Goal: Navigation & Orientation: Find specific page/section

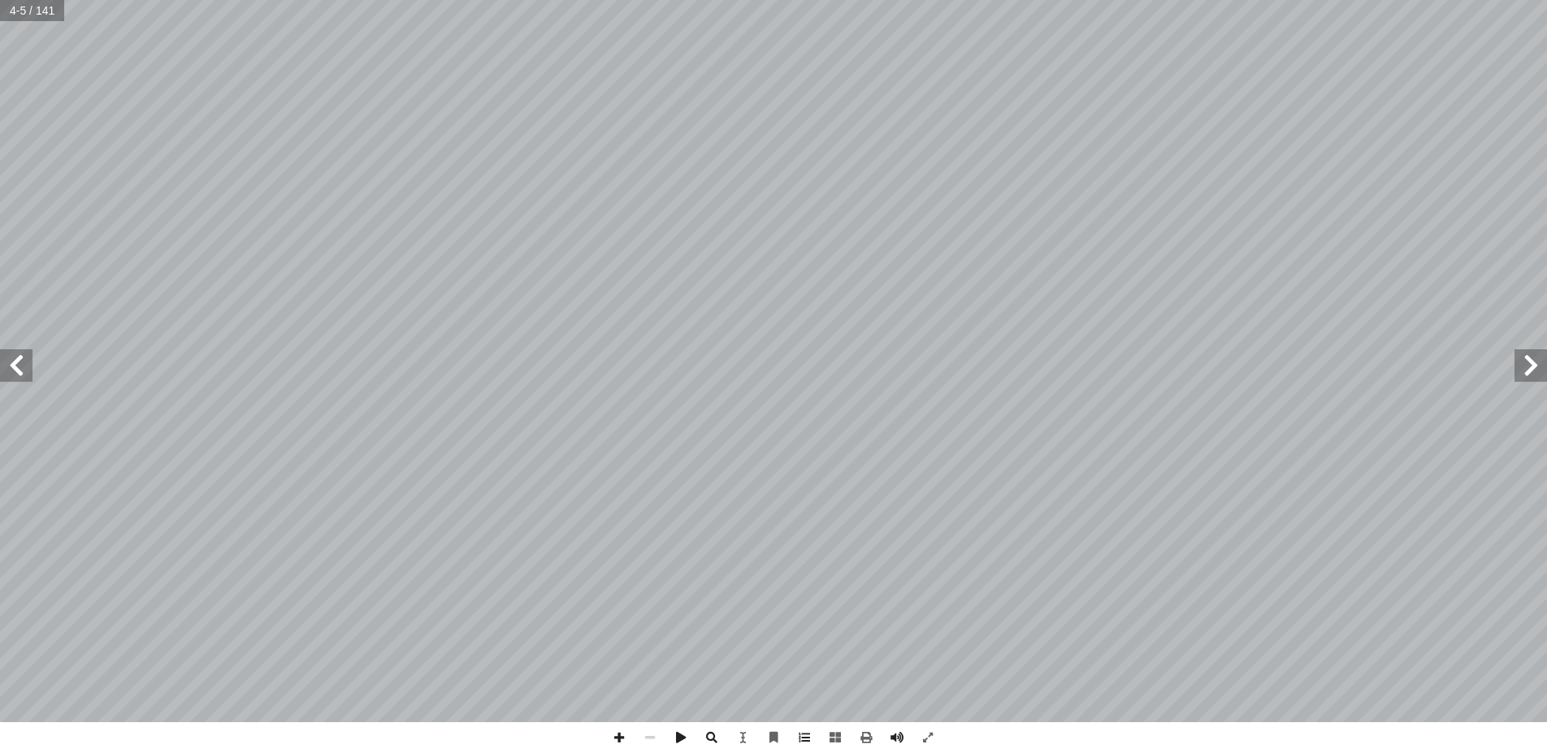
click at [1532, 365] on span at bounding box center [1531, 365] width 33 height 33
click at [24, 373] on span at bounding box center [16, 365] width 33 height 33
click at [23, 368] on span at bounding box center [16, 365] width 33 height 33
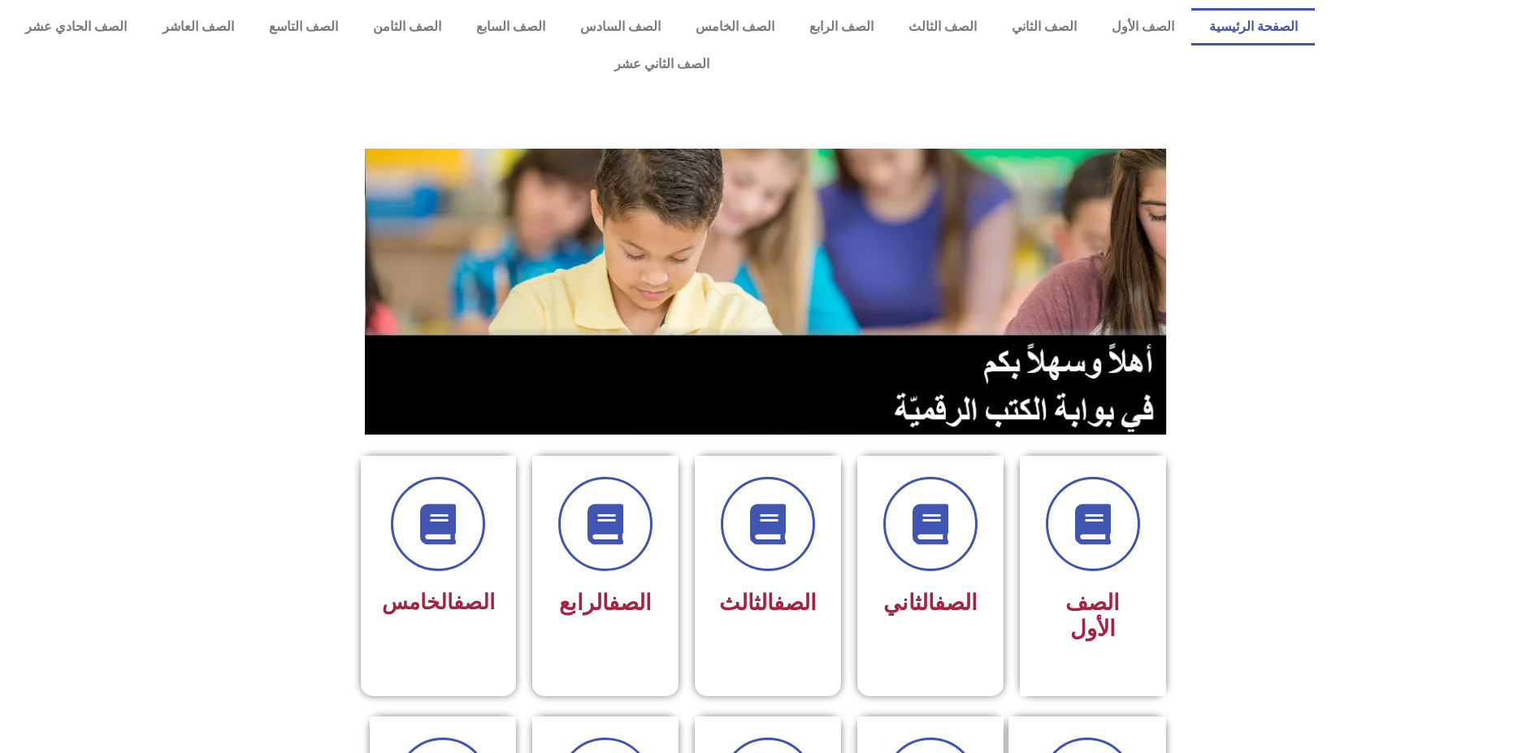
scroll to position [488, 0]
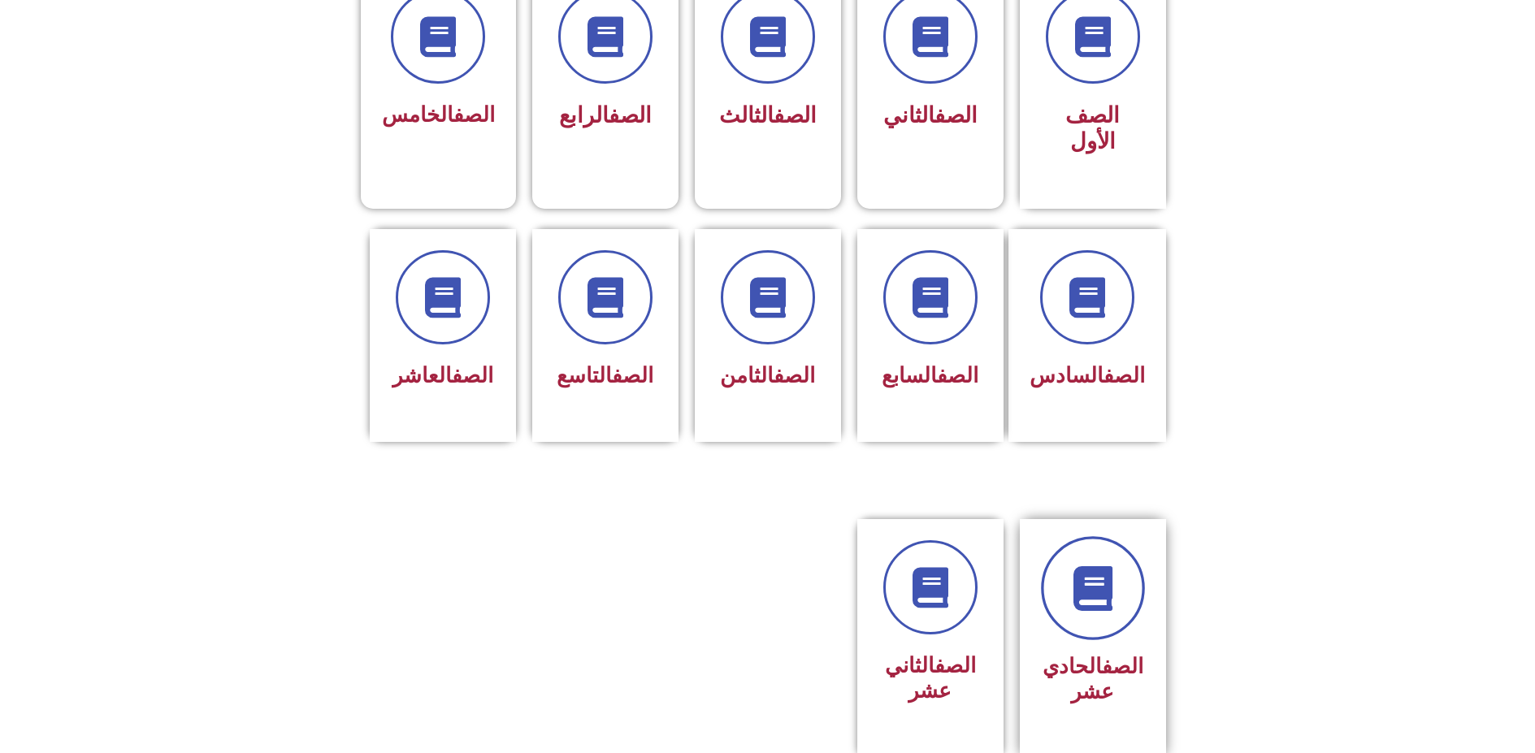
click at [1087, 566] on icon at bounding box center [1092, 588] width 45 height 45
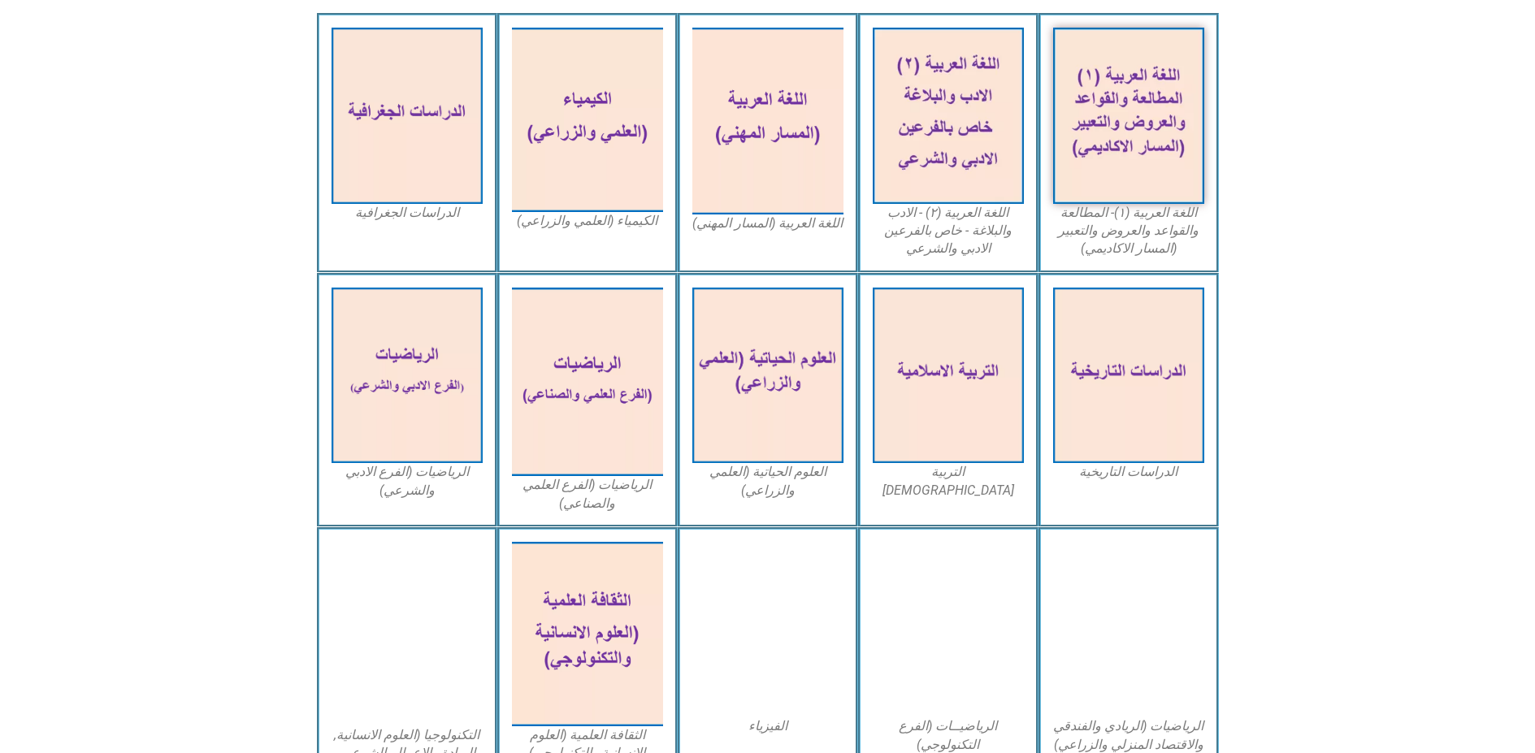
scroll to position [488, 0]
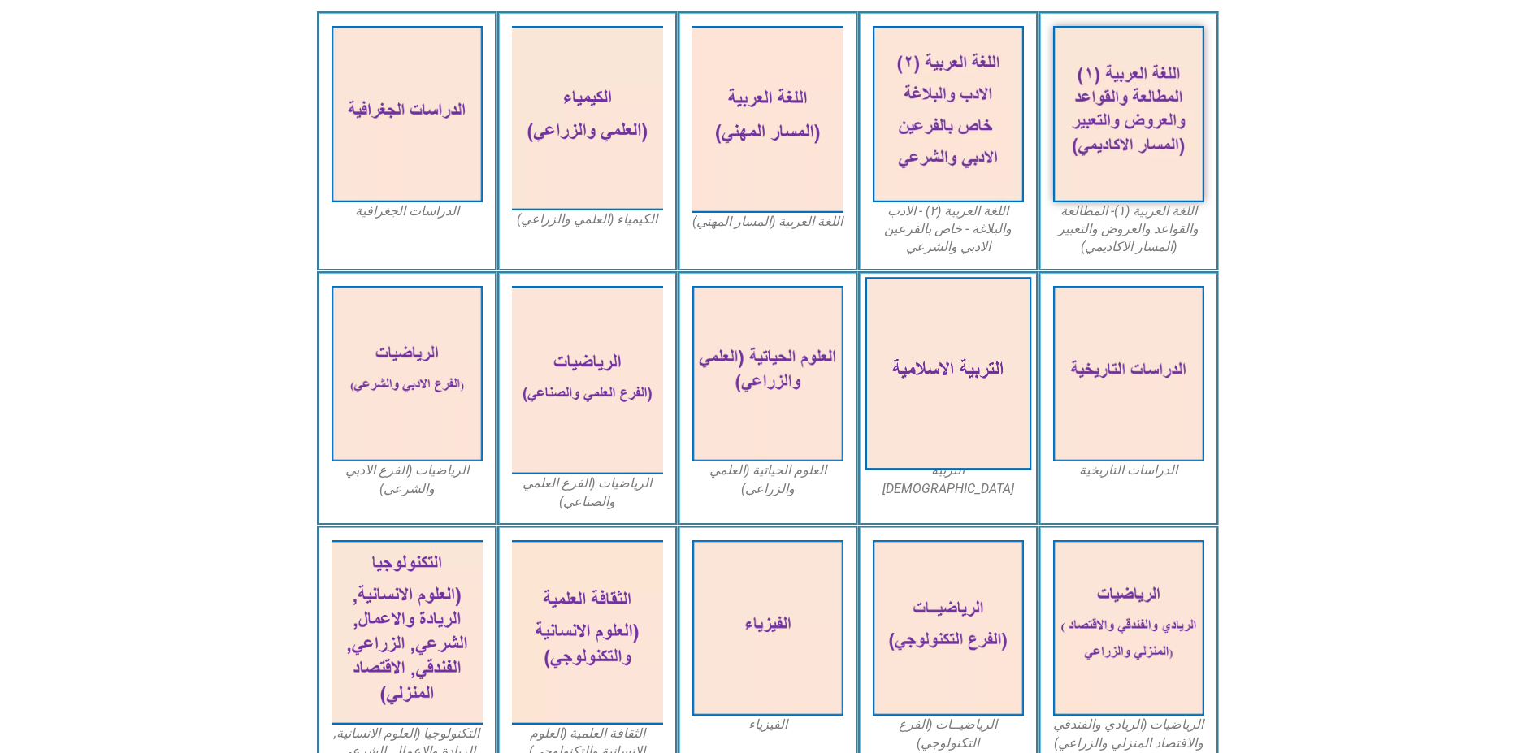
click at [944, 328] on img at bounding box center [948, 373] width 167 height 193
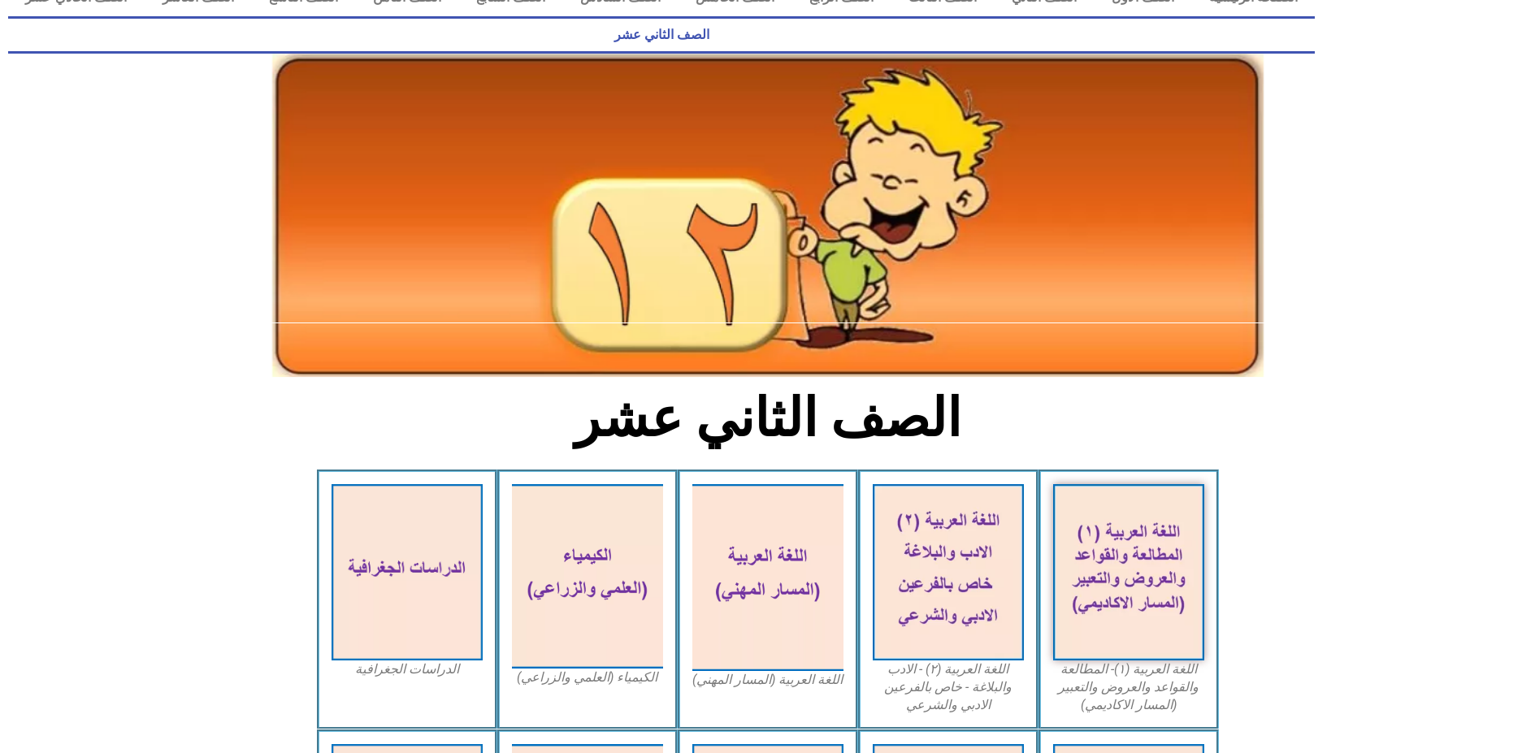
scroll to position [0, 0]
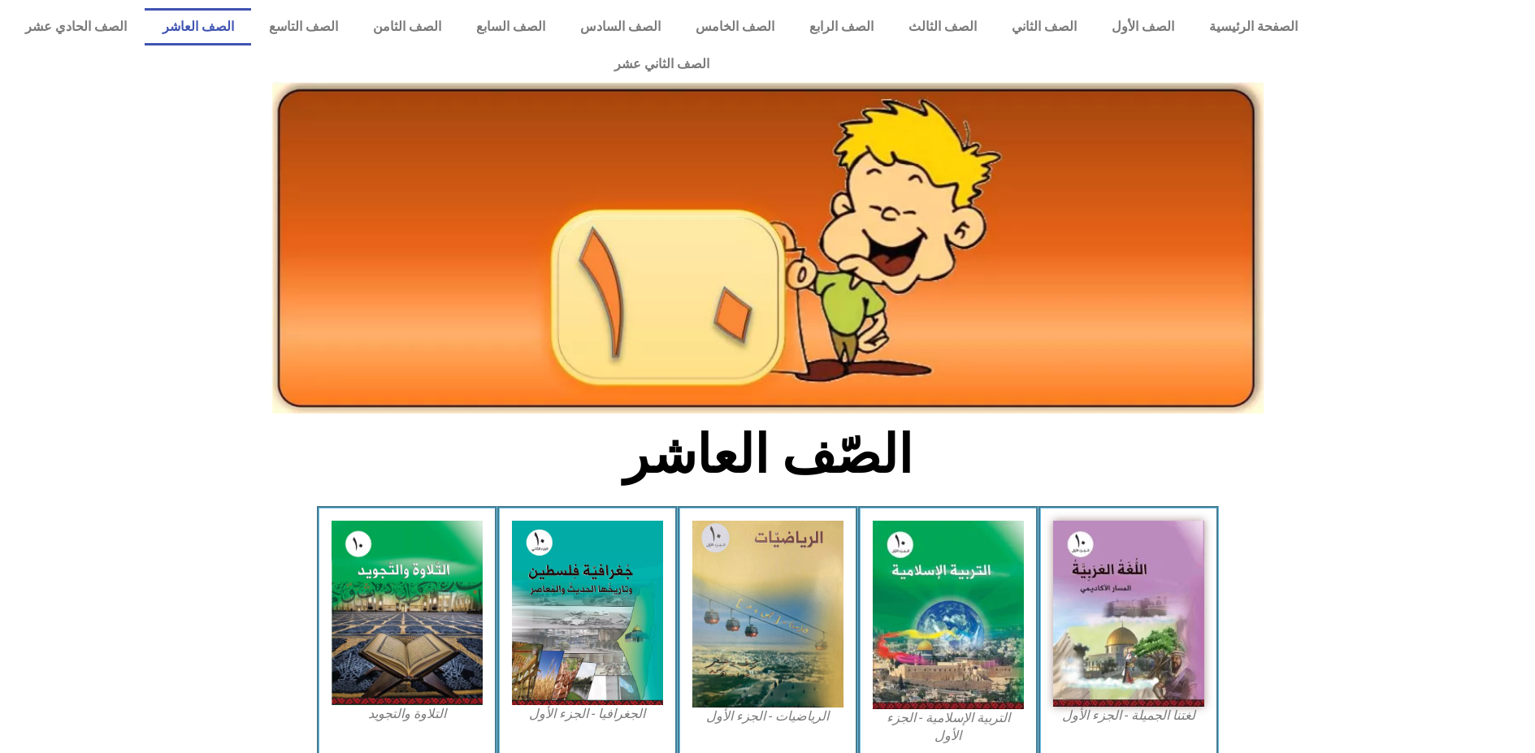
scroll to position [244, 0]
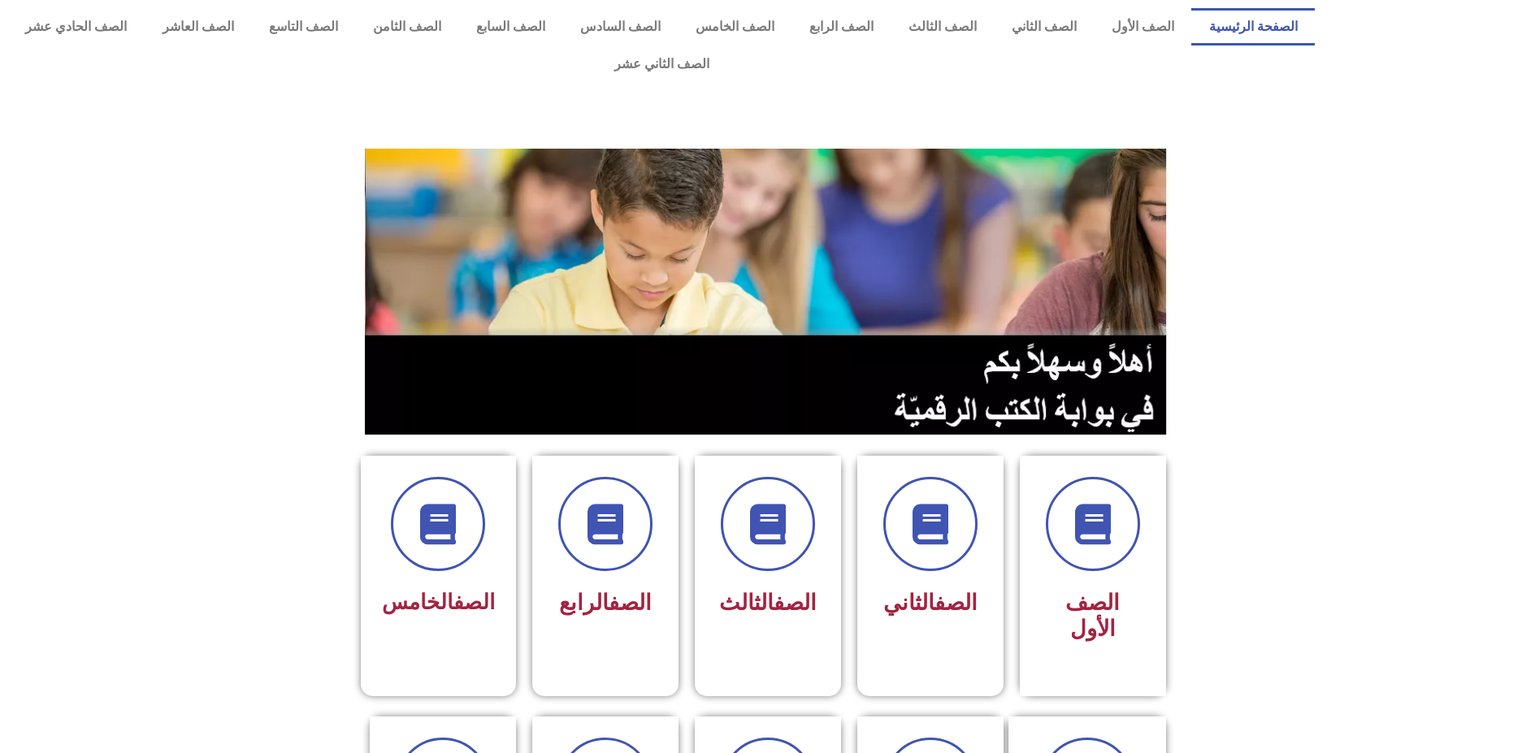
scroll to position [488, 0]
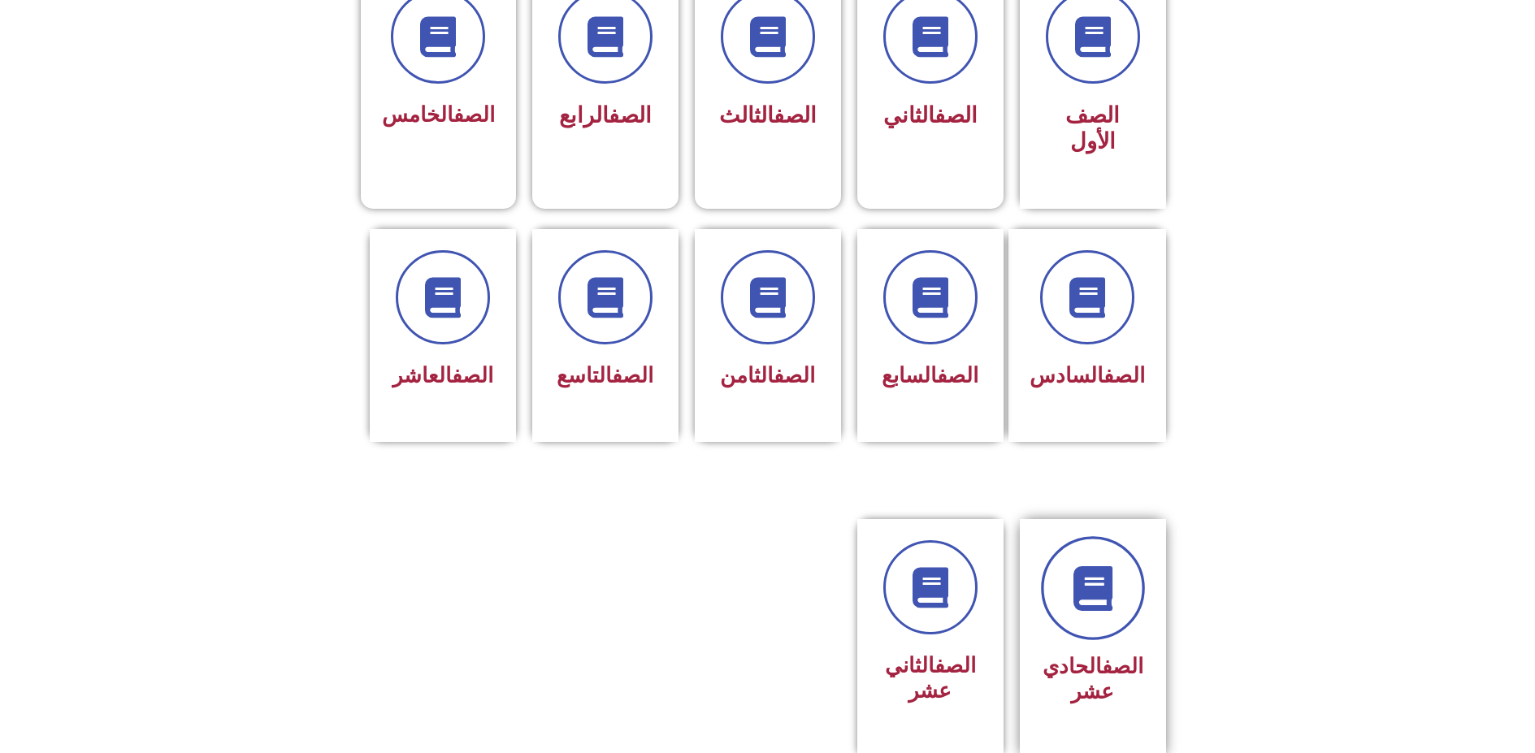
click at [1097, 566] on icon at bounding box center [1092, 588] width 45 height 45
click at [930, 566] on icon at bounding box center [930, 588] width 45 height 45
click at [1093, 566] on icon at bounding box center [1092, 588] width 45 height 45
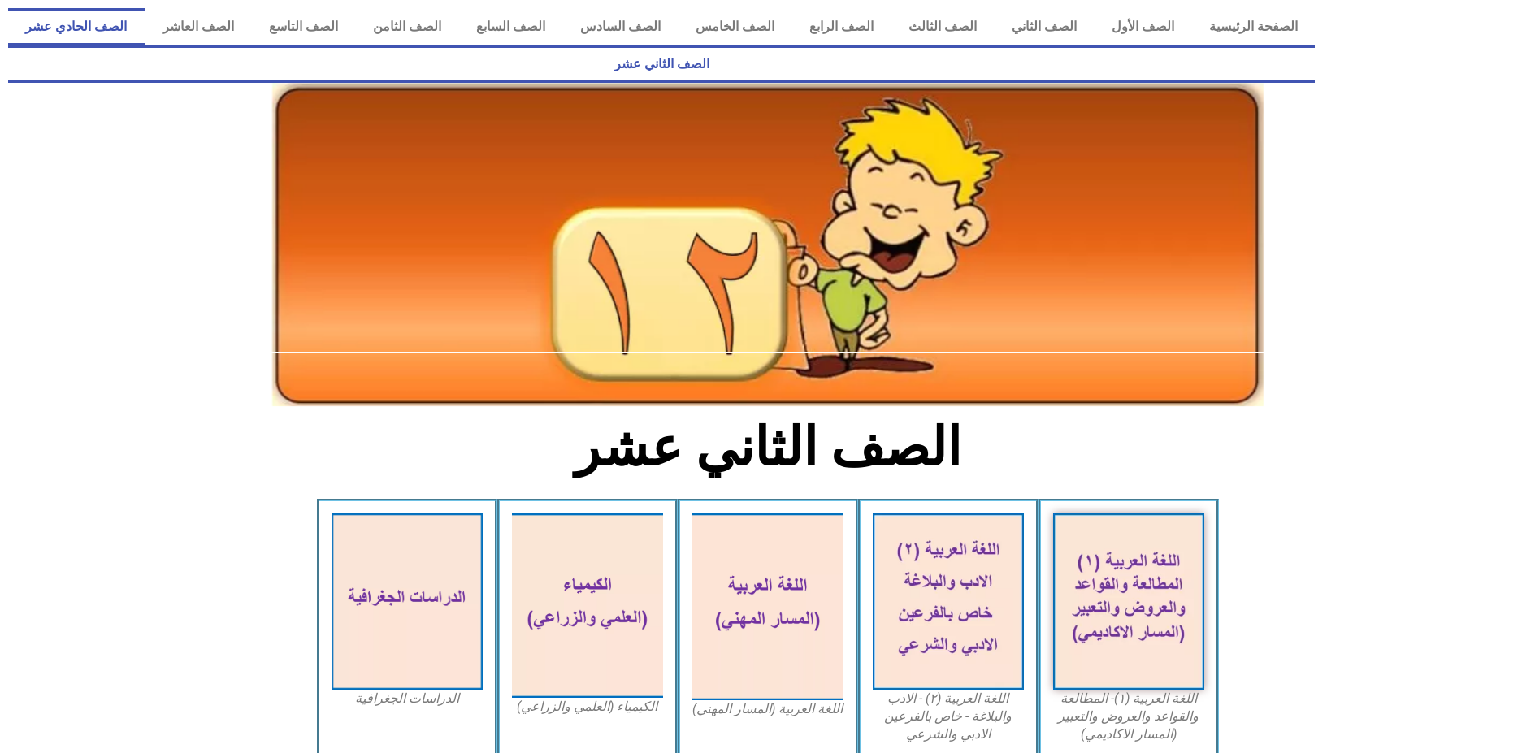
click at [145, 20] on link "الصف الحادي عشر" at bounding box center [76, 26] width 137 height 37
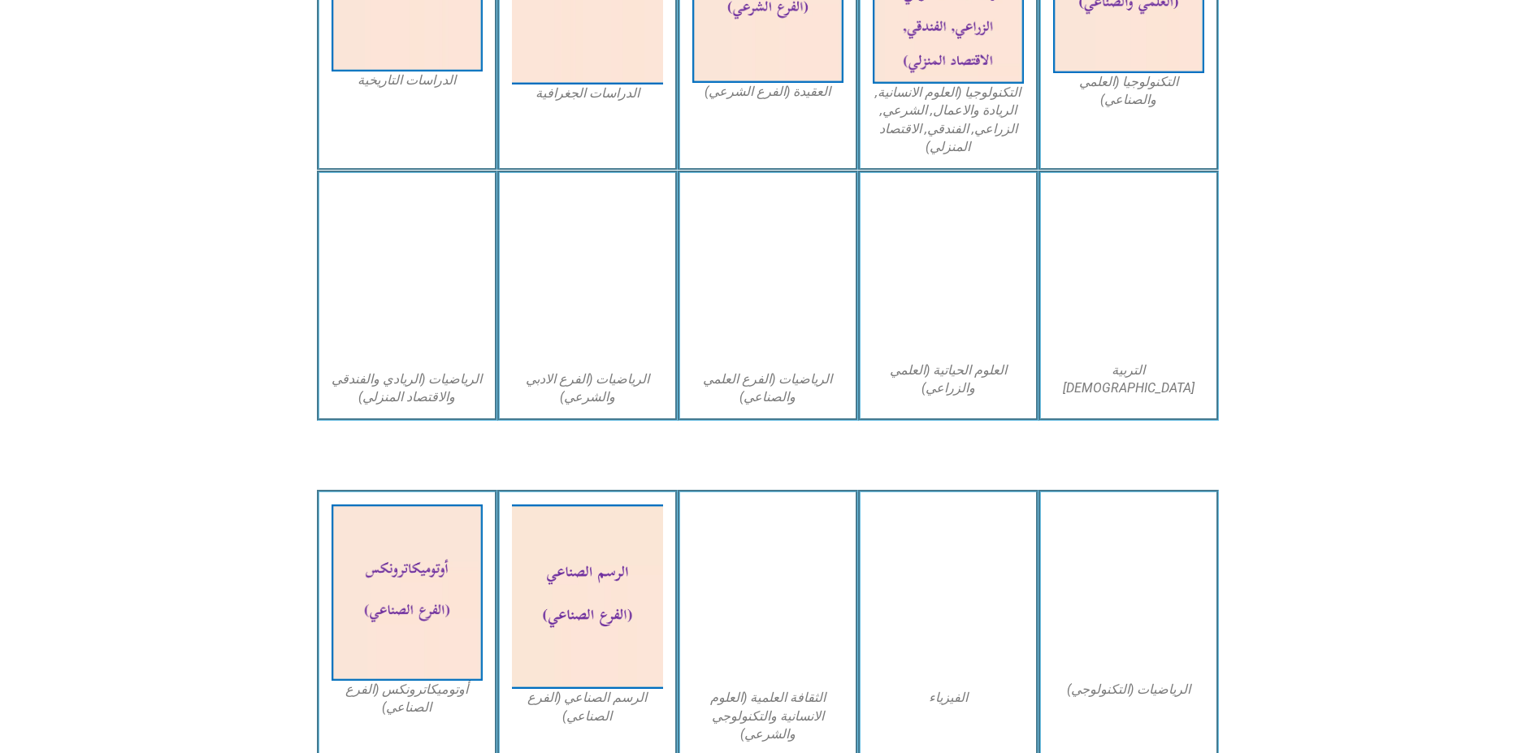
scroll to position [975, 0]
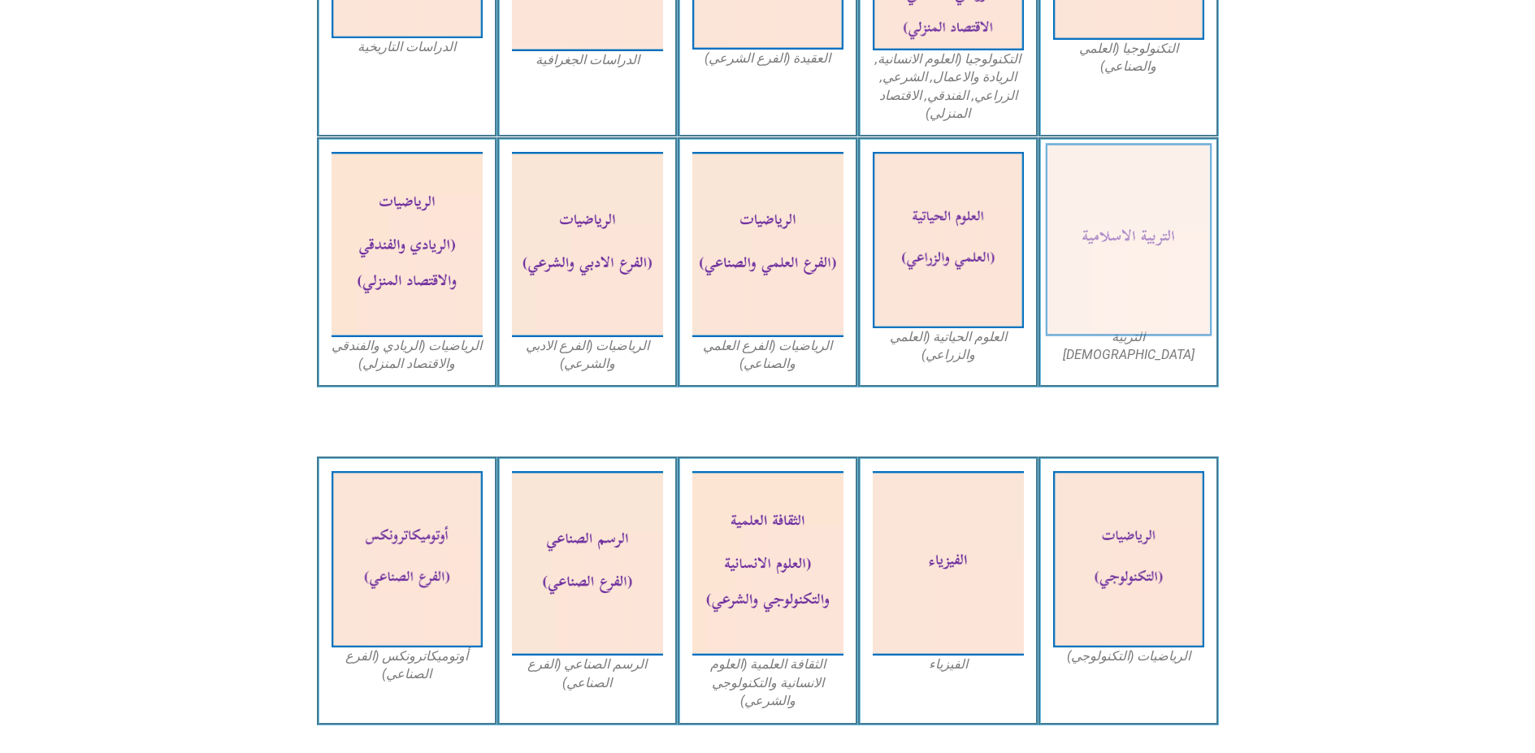
click at [1126, 184] on img at bounding box center [1128, 240] width 167 height 193
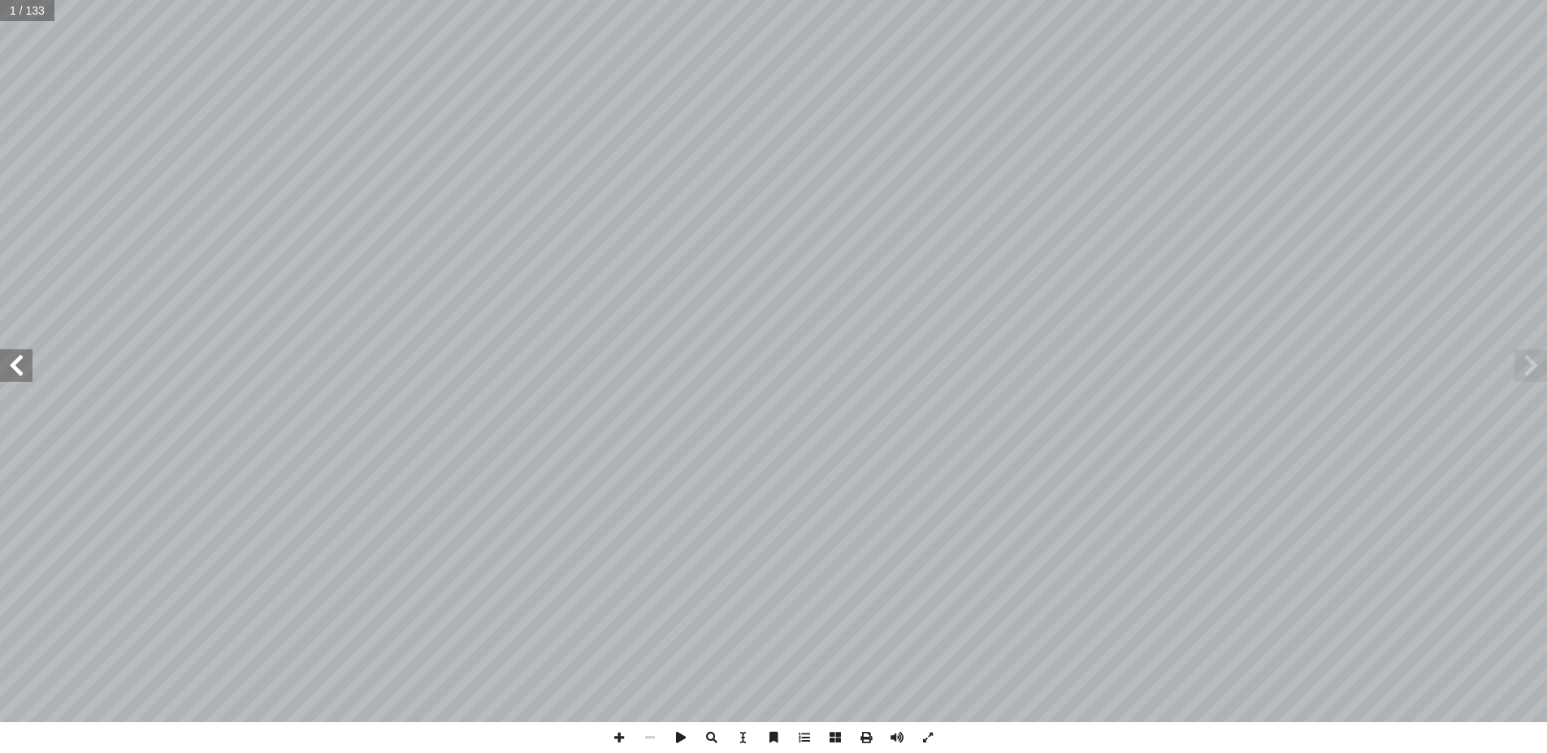
click at [15, 365] on span at bounding box center [16, 365] width 33 height 33
